Goal: Task Accomplishment & Management: Use online tool/utility

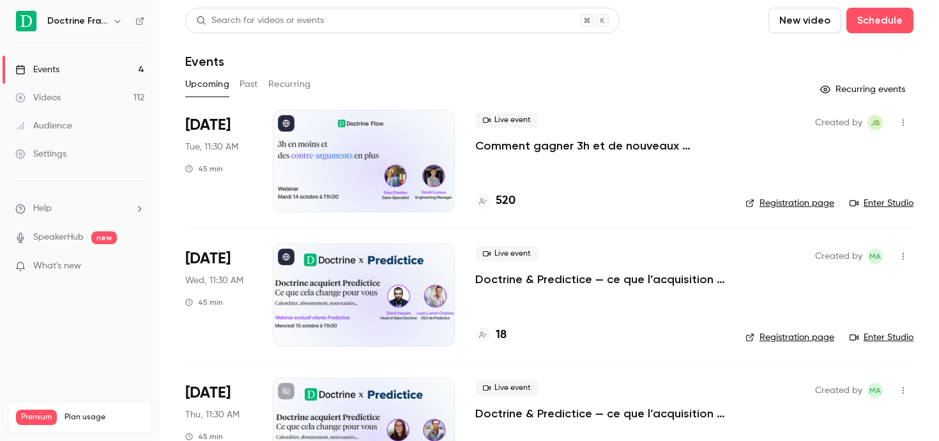
click at [114, 26] on button "button" at bounding box center [117, 20] width 15 height 15
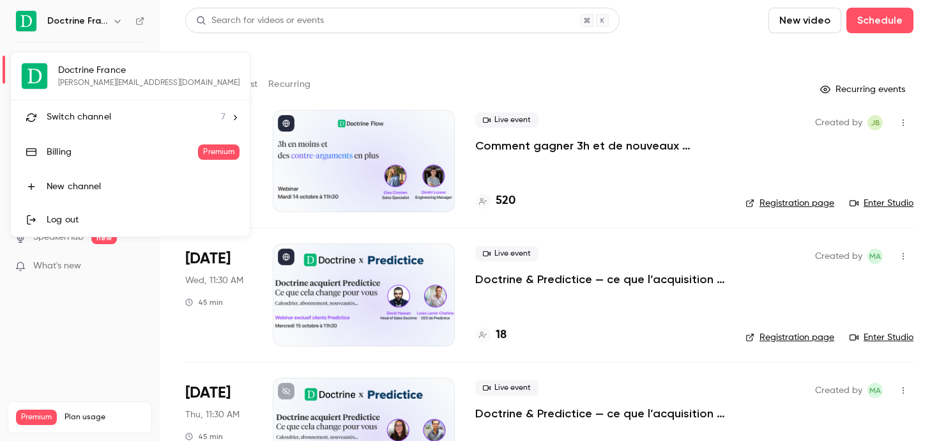
click at [90, 114] on span "Switch channel" at bounding box center [79, 117] width 65 height 13
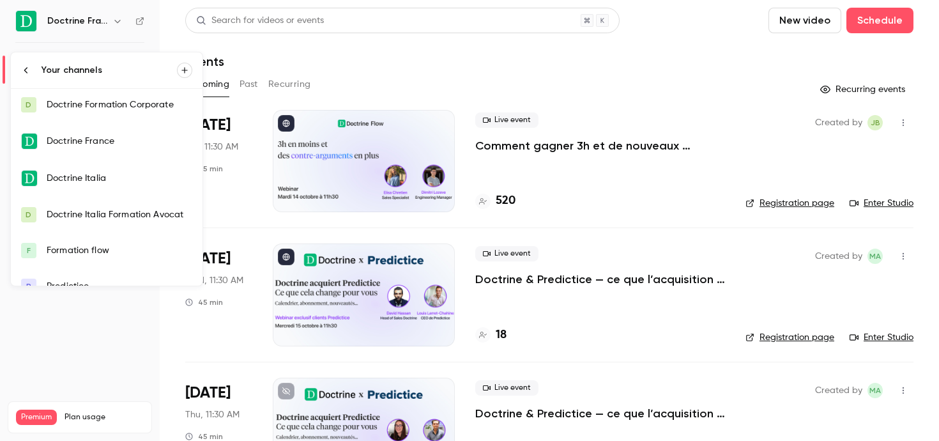
scroll to position [48, 0]
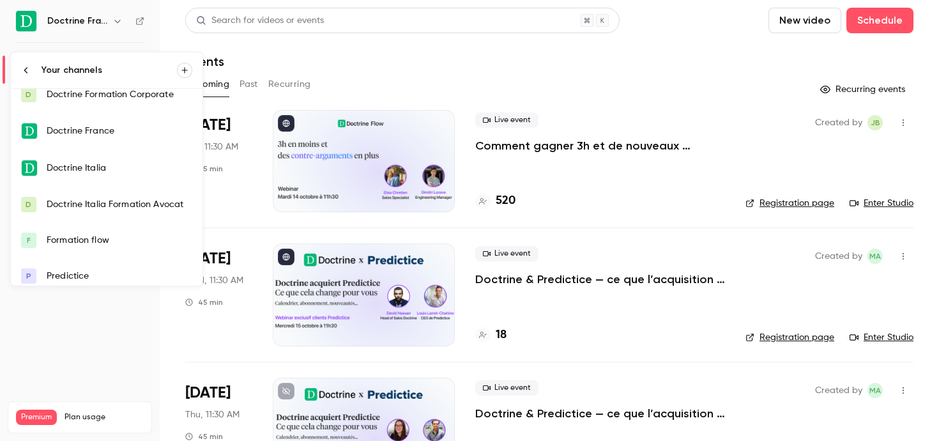
click at [102, 240] on div "Formation flow" at bounding box center [120, 240] width 146 height 13
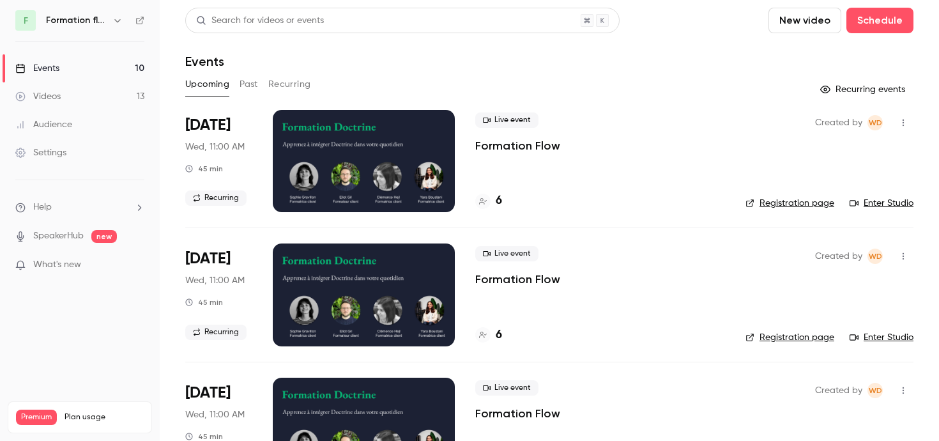
scroll to position [35, 0]
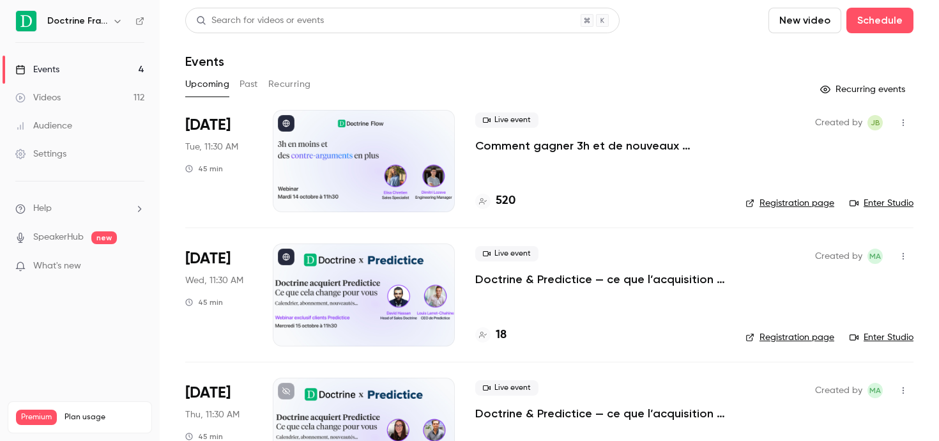
click at [87, 25] on h6 "Doctrine France" at bounding box center [77, 21] width 60 height 13
click at [111, 22] on button "button" at bounding box center [117, 20] width 15 height 15
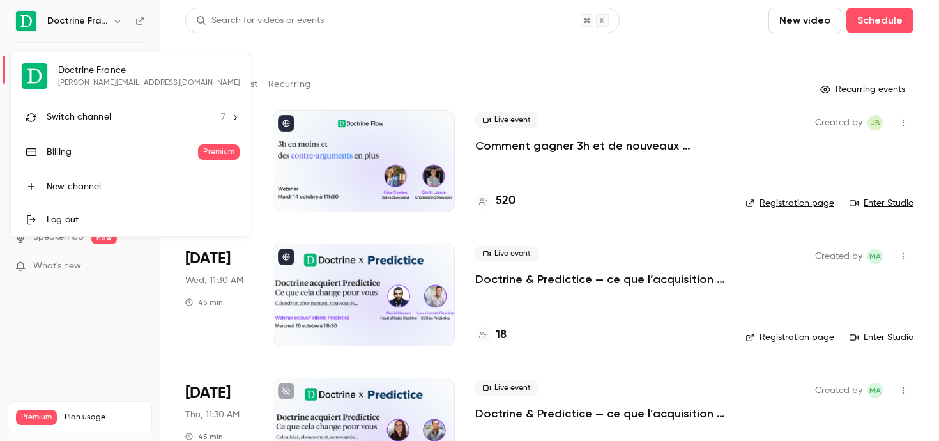
click at [109, 109] on li "Switch channel 7" at bounding box center [130, 117] width 239 height 34
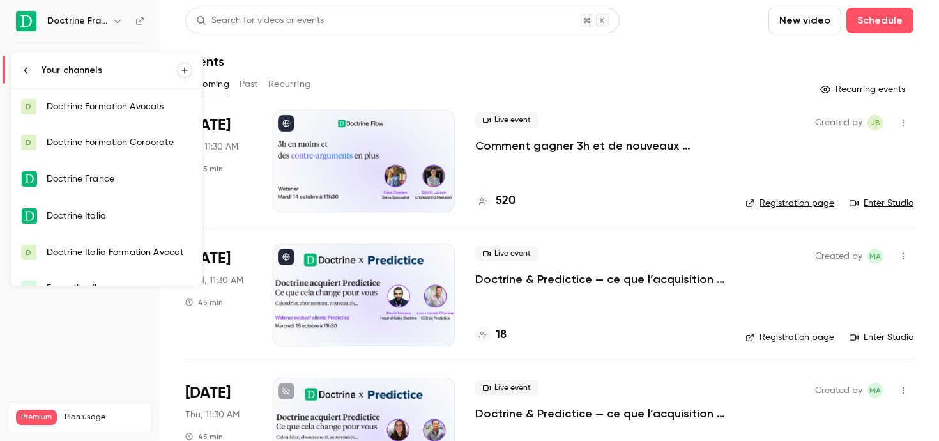
scroll to position [56, 0]
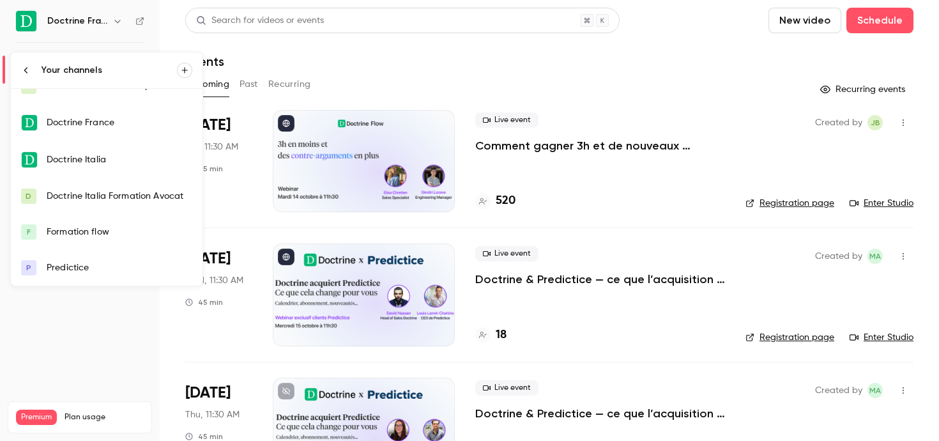
click at [93, 237] on div "Formation flow" at bounding box center [120, 232] width 146 height 13
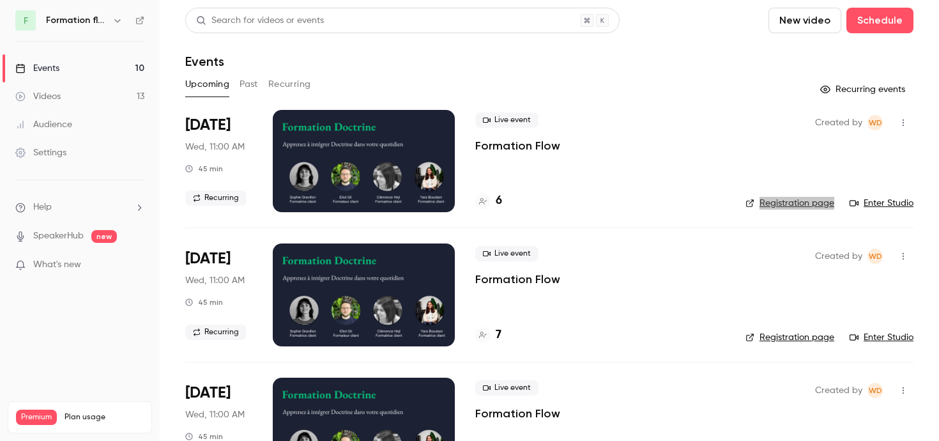
click at [592, 255] on div "Live event Formation Flow" at bounding box center [600, 266] width 250 height 41
click at [490, 200] on div at bounding box center [482, 201] width 15 height 15
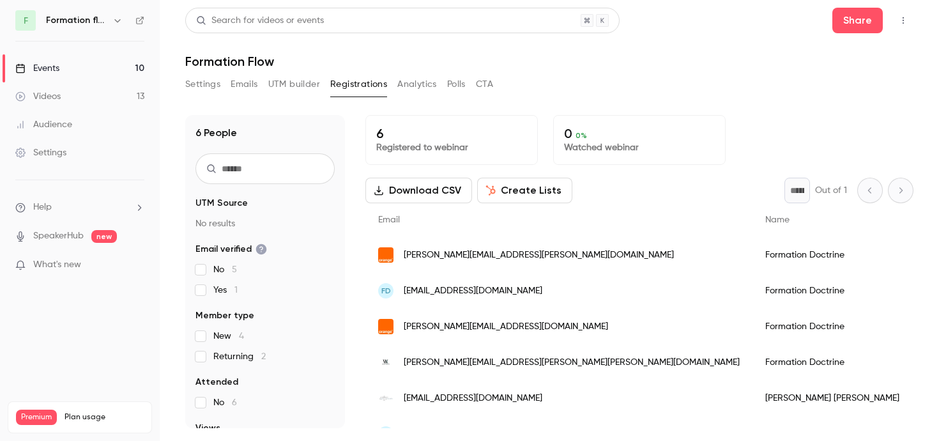
scroll to position [24, 0]
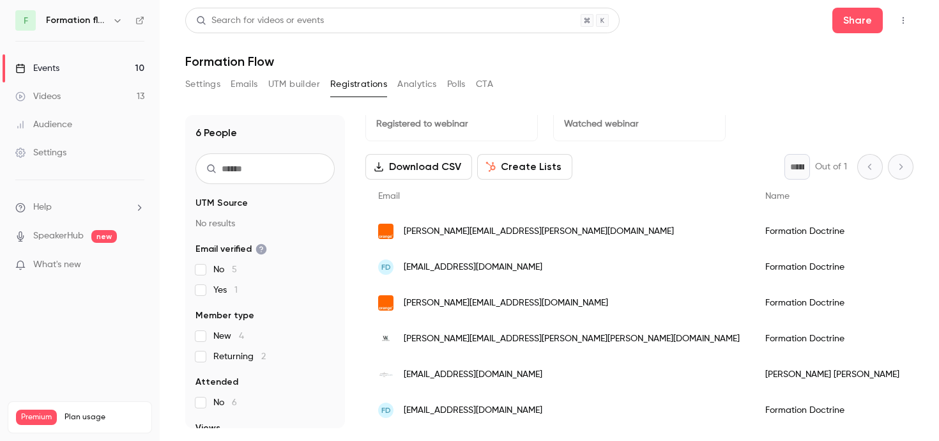
click at [525, 75] on div "Settings Emails UTM builder Registrations Analytics Polls CTA" at bounding box center [549, 87] width 728 height 26
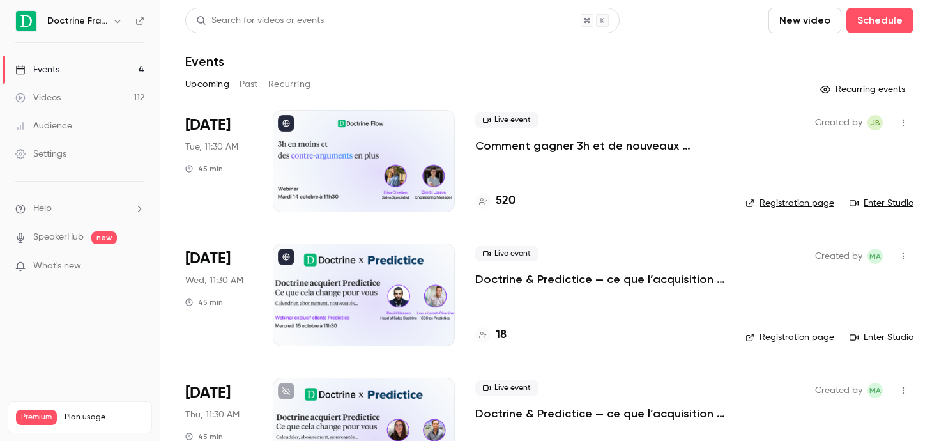
click at [110, 20] on button "button" at bounding box center [117, 20] width 15 height 15
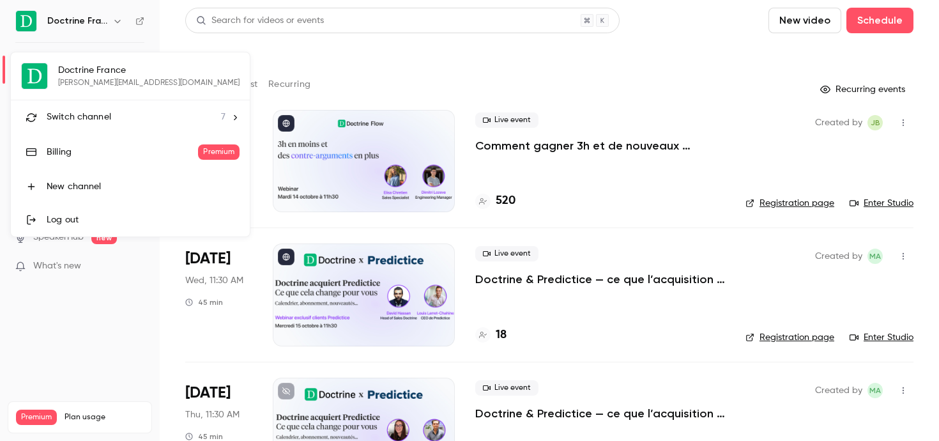
click at [102, 127] on li "Switch channel 7" at bounding box center [130, 117] width 239 height 34
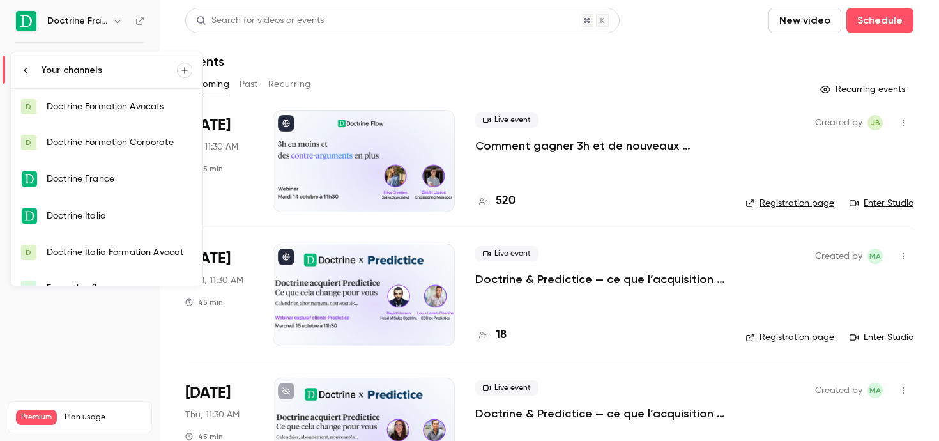
scroll to position [56, 0]
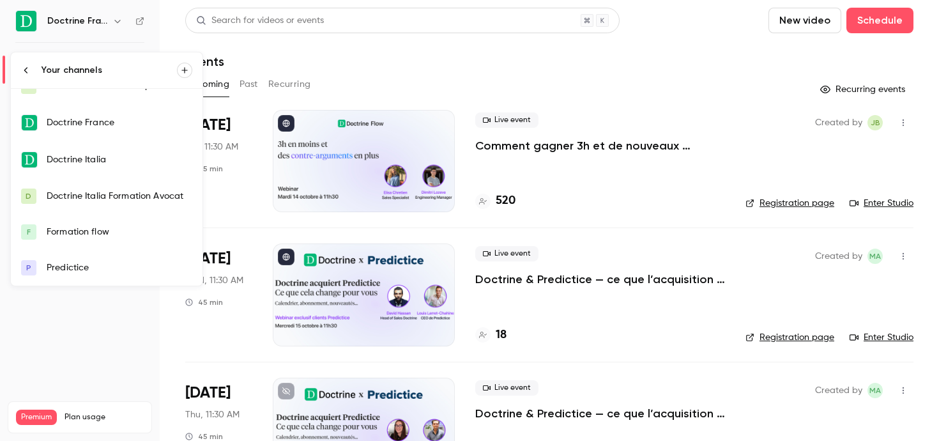
click at [98, 232] on div "Formation flow" at bounding box center [120, 232] width 146 height 13
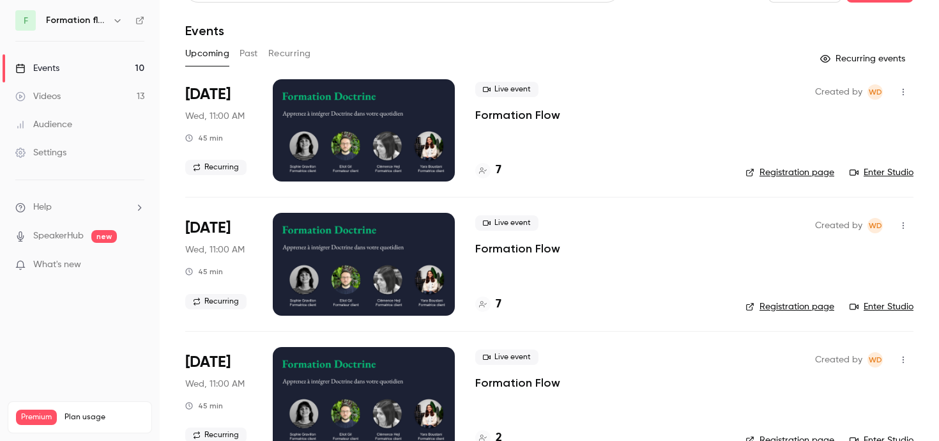
scroll to position [35, 0]
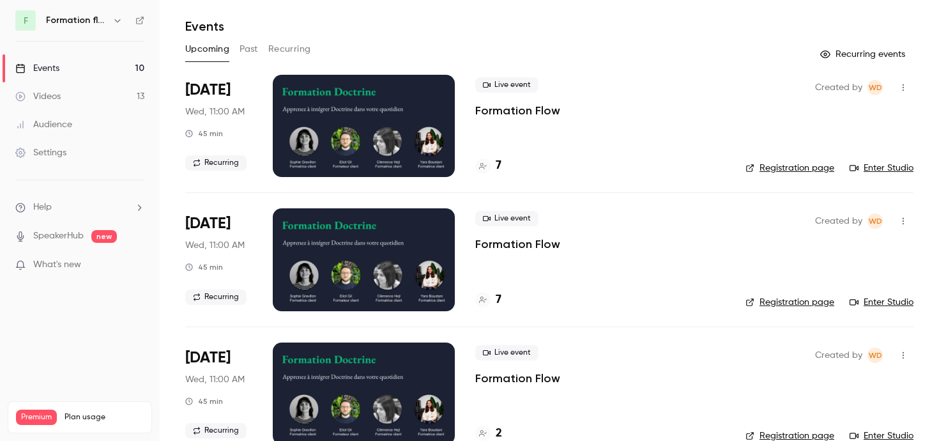
click at [504, 303] on div "7" at bounding box center [600, 299] width 250 height 17
click at [492, 300] on div "7" at bounding box center [488, 299] width 26 height 17
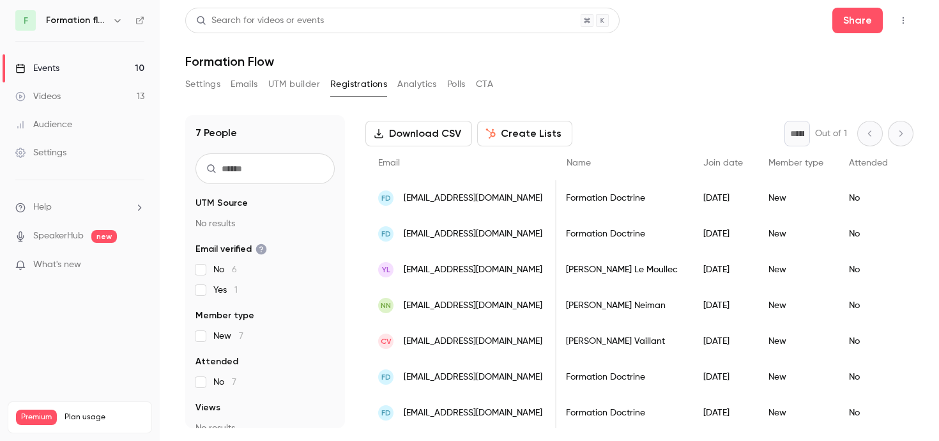
scroll to position [40, 0]
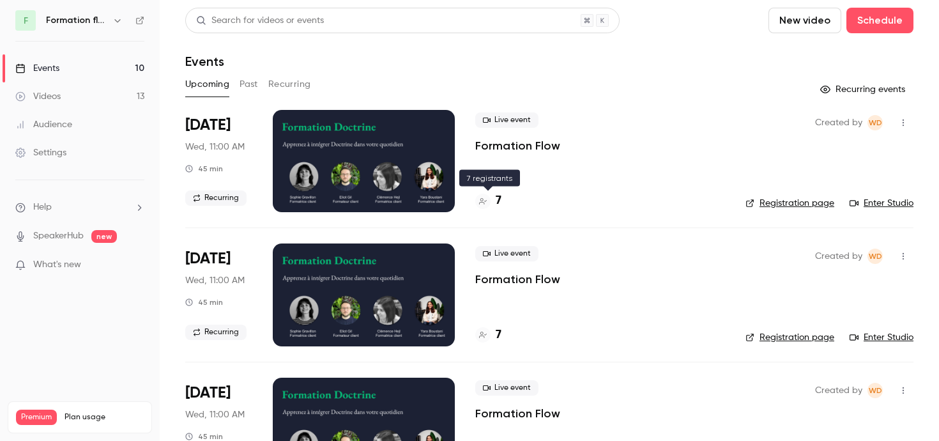
click at [499, 207] on h4 "7" at bounding box center [499, 200] width 6 height 17
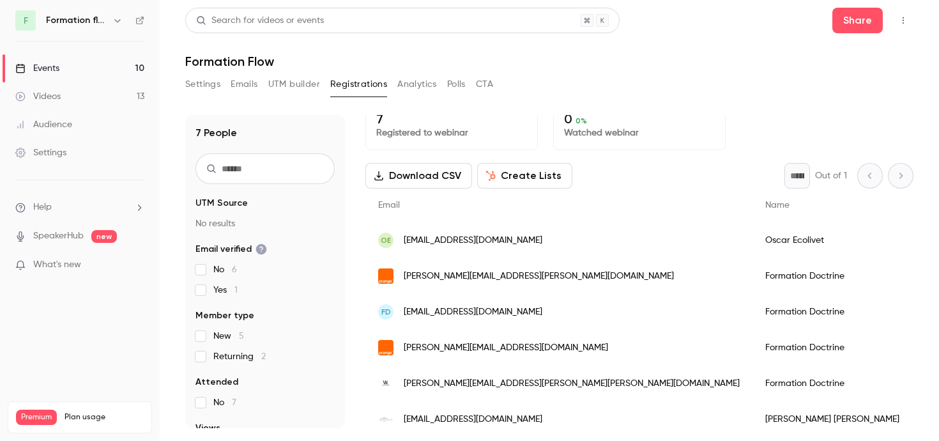
scroll to position [16, 0]
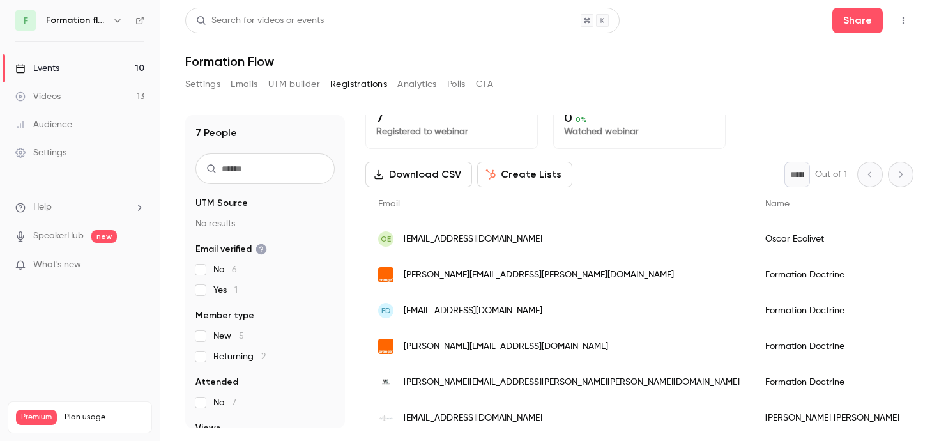
click at [497, 245] on div "OE [EMAIL_ADDRESS][DOMAIN_NAME]" at bounding box center [558, 239] width 387 height 36
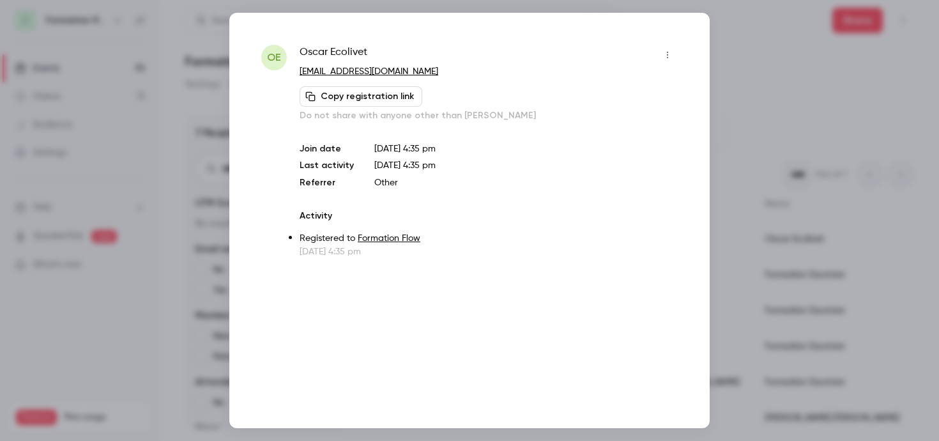
click at [349, 48] on span "[PERSON_NAME]" at bounding box center [334, 55] width 68 height 20
copy div "[PERSON_NAME]"
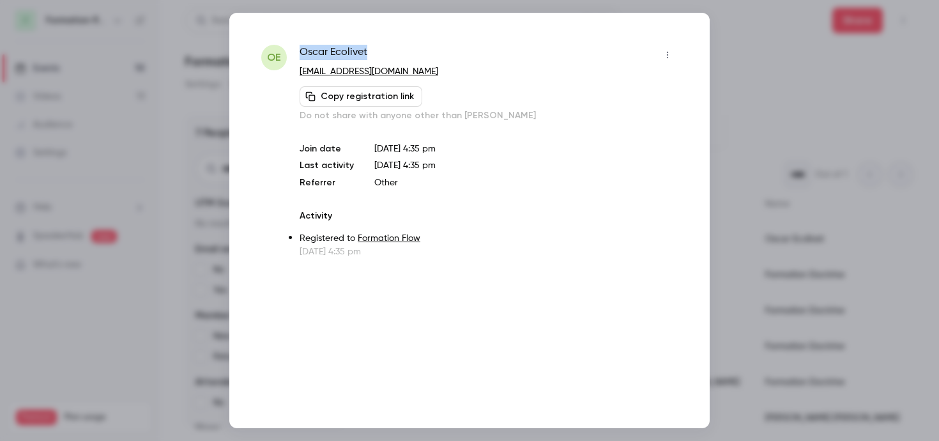
copy div "[PERSON_NAME]"
